Goal: Information Seeking & Learning: Stay updated

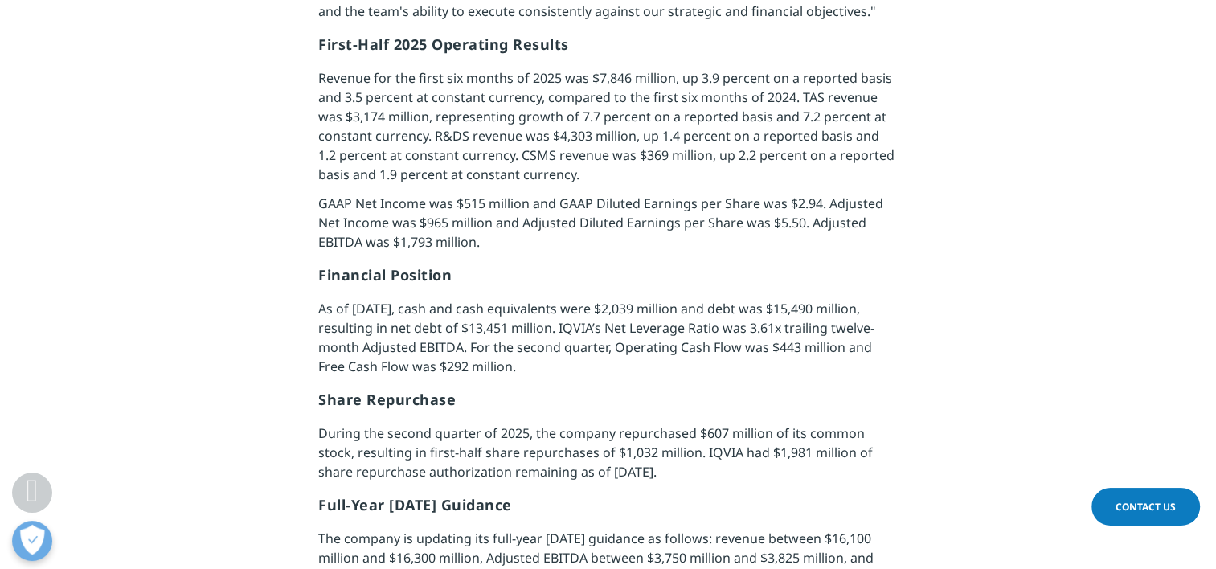
scroll to position [1366, 0]
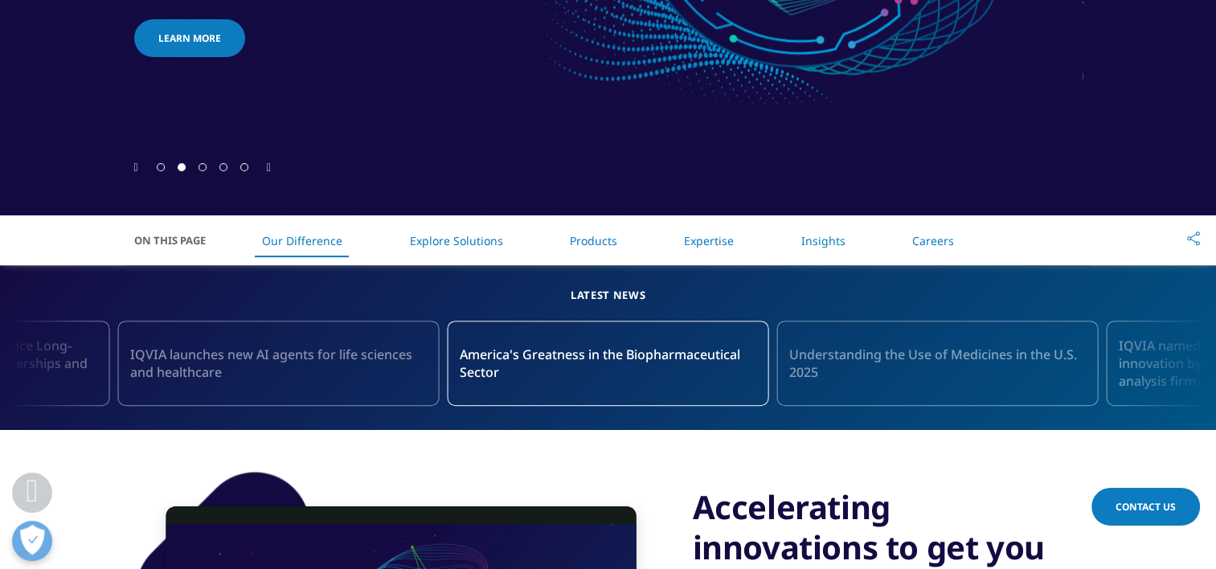
scroll to position [563, 0]
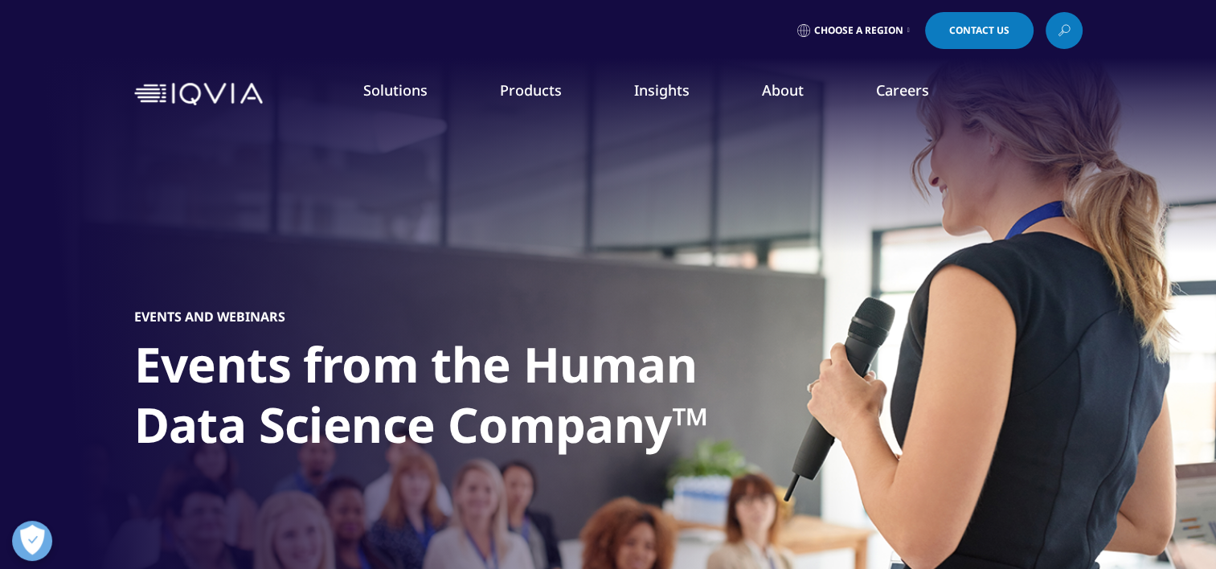
click at [637, 212] on link "News" at bounding box center [769, 216] width 298 height 18
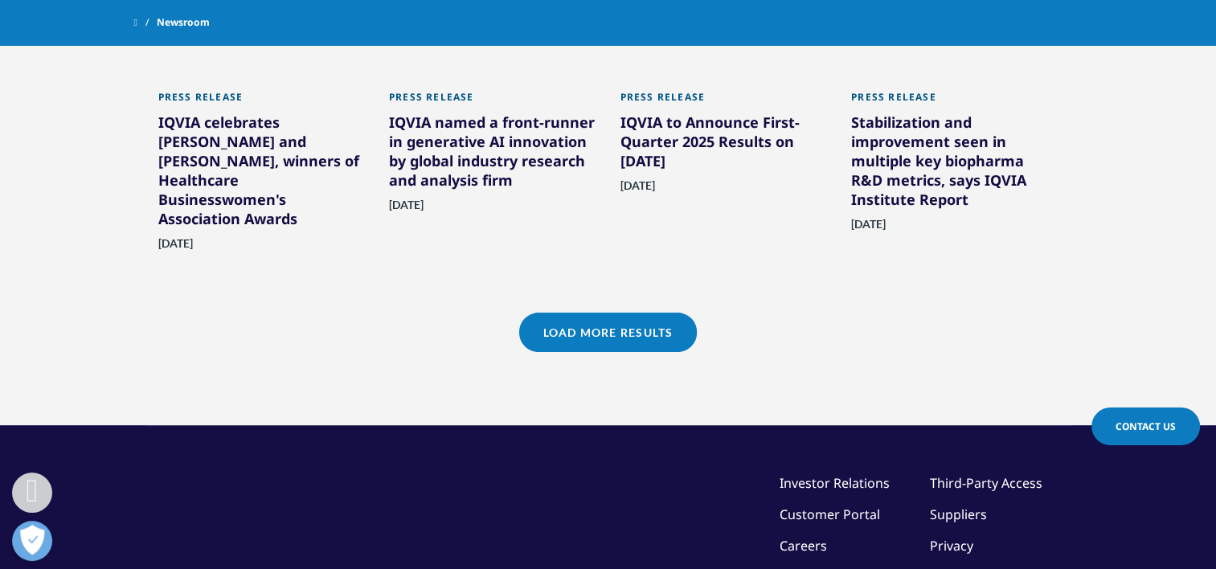
scroll to position [1366, 0]
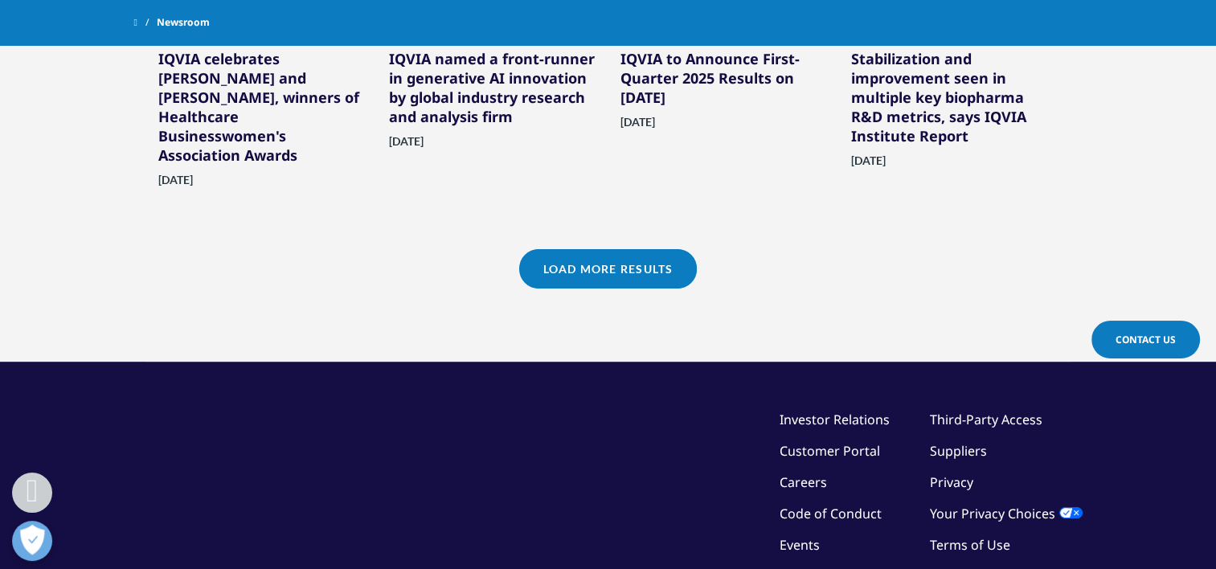
click at [595, 264] on link "Load More Results" at bounding box center [608, 268] width 178 height 39
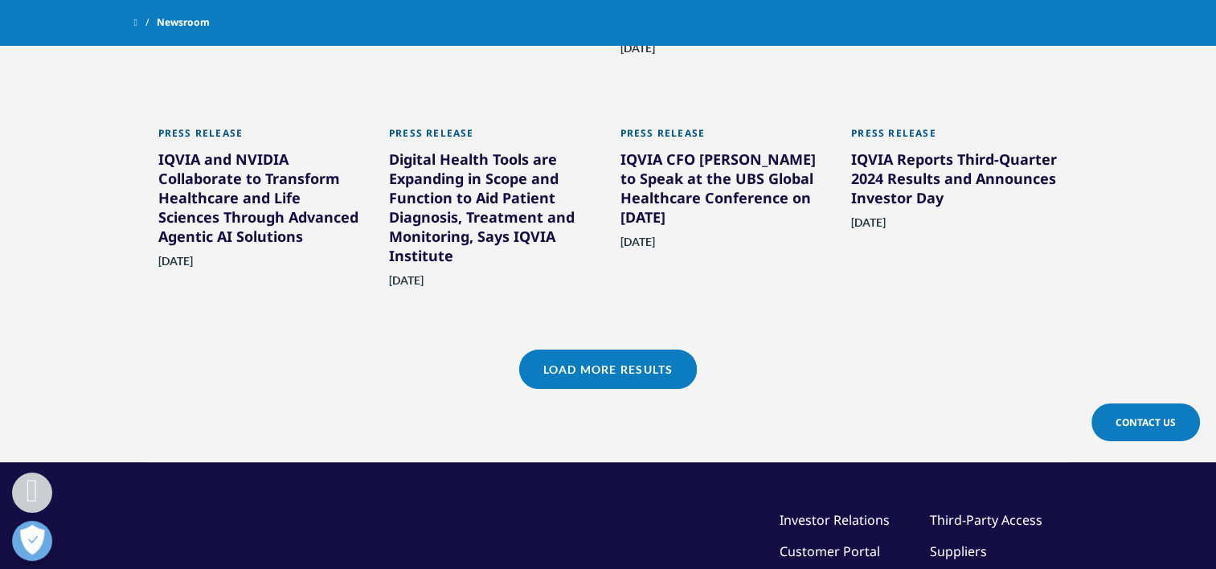
scroll to position [2009, 0]
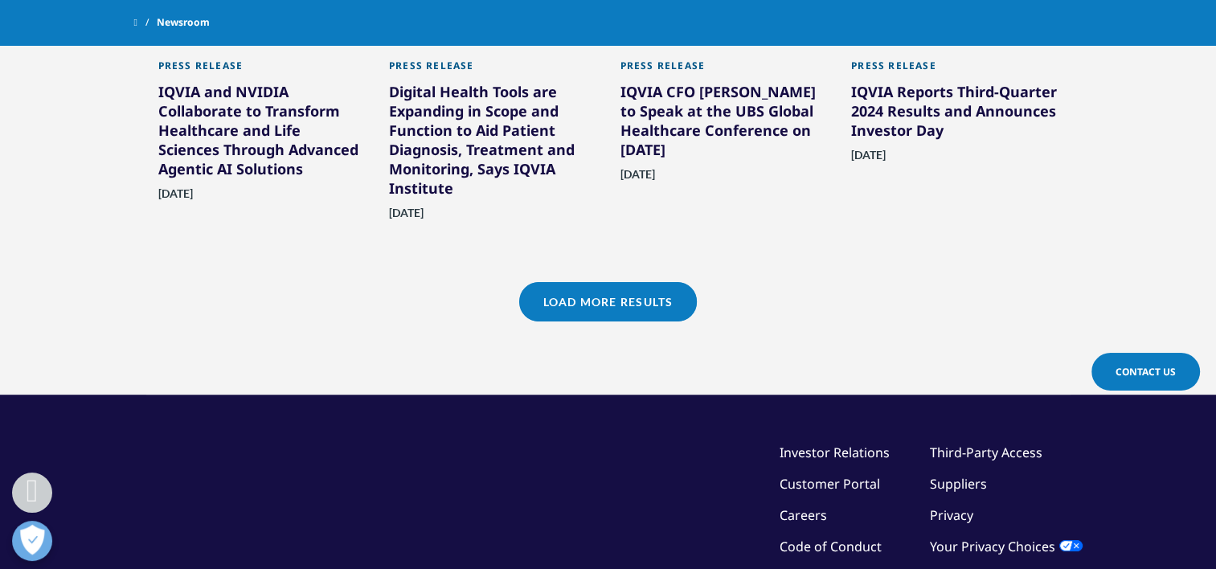
click at [588, 293] on link "Load More Results" at bounding box center [608, 301] width 178 height 39
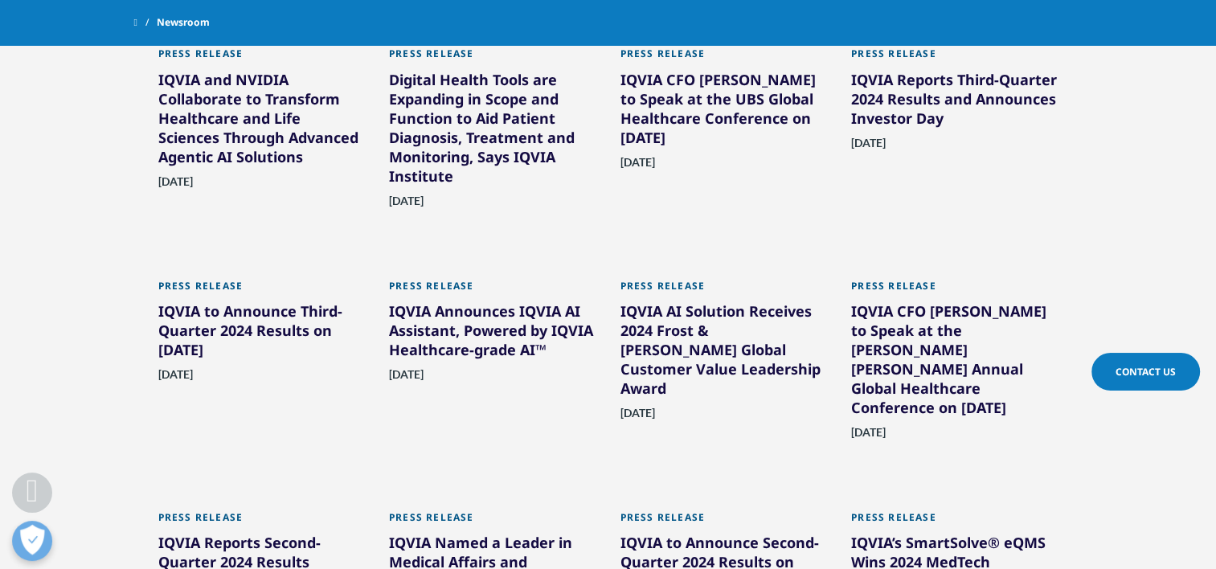
scroll to position [2089, 0]
